Goal: Task Accomplishment & Management: Use online tool/utility

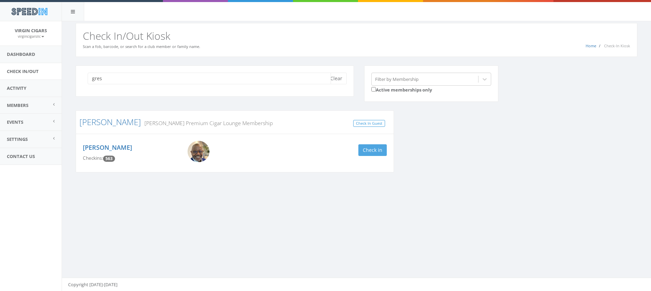
type input "gres"
click at [374, 151] on button "Check in" at bounding box center [372, 150] width 28 height 12
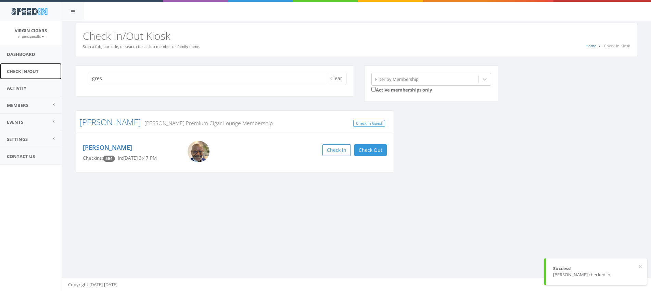
click at [26, 70] on link "Check In/Out" at bounding box center [31, 71] width 62 height 17
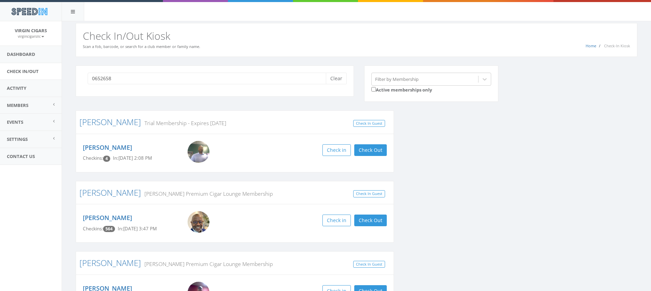
type input "06526588"
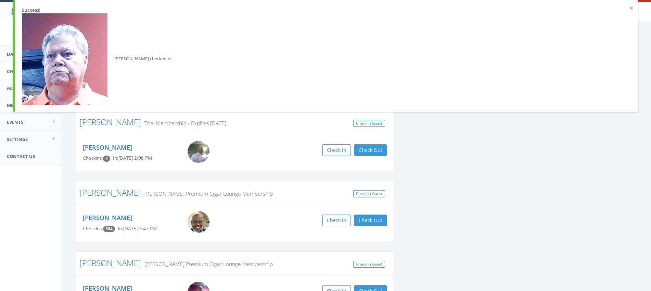
click at [631, 7] on button "×" at bounding box center [631, 8] width 4 height 7
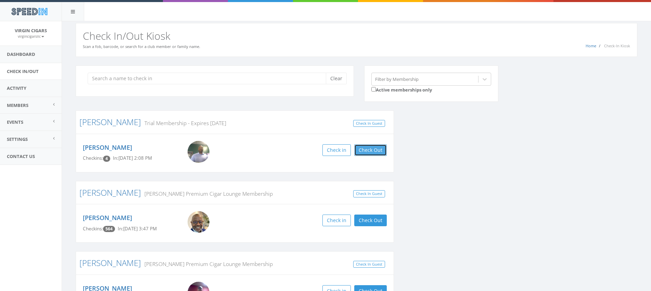
click at [371, 152] on button "Check Out" at bounding box center [370, 150] width 33 height 12
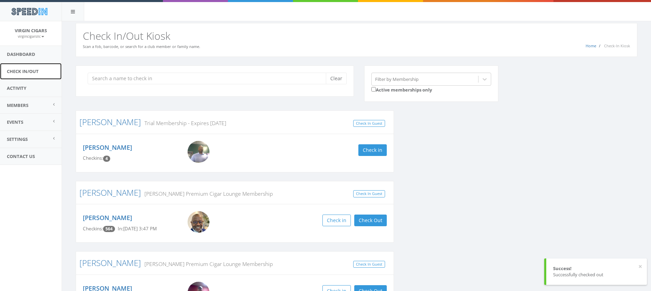
drag, startPoint x: 29, startPoint y: 70, endPoint x: 34, endPoint y: 70, distance: 4.8
click at [29, 70] on link "Check In/Out" at bounding box center [31, 71] width 62 height 17
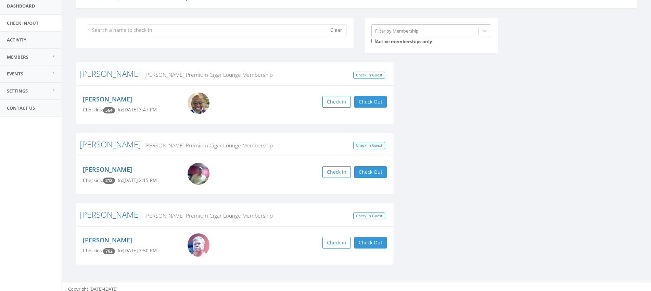
scroll to position [53, 0]
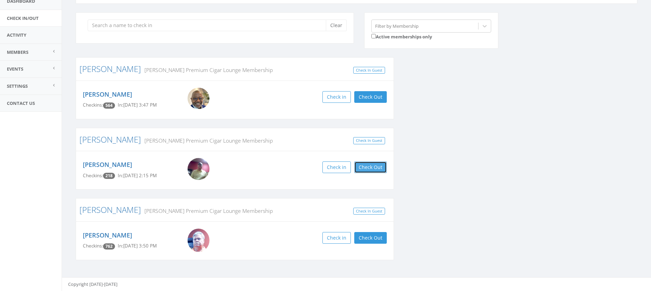
click at [376, 168] on button "Check Out" at bounding box center [370, 167] width 33 height 12
type input "05116619"
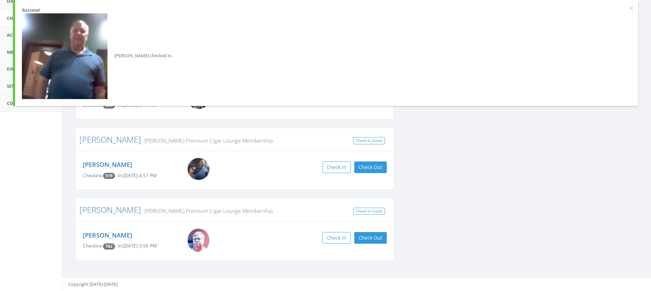
click at [473, 175] on div "Clear Filter by Membership Active memberships only Gresham Perdomo Premium Ciga…" at bounding box center [356, 140] width 572 height 256
click at [634, 8] on div "× Success! Kevin Howerton checked in." at bounding box center [325, 53] width 625 height 106
